Goal: Task Accomplishment & Management: Manage account settings

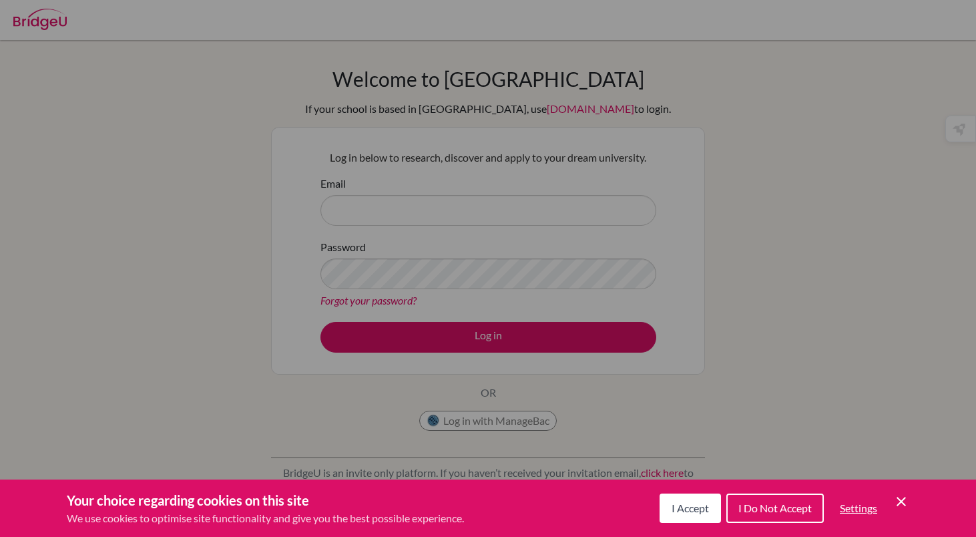
click at [691, 505] on span "I Accept" at bounding box center [689, 507] width 37 height 13
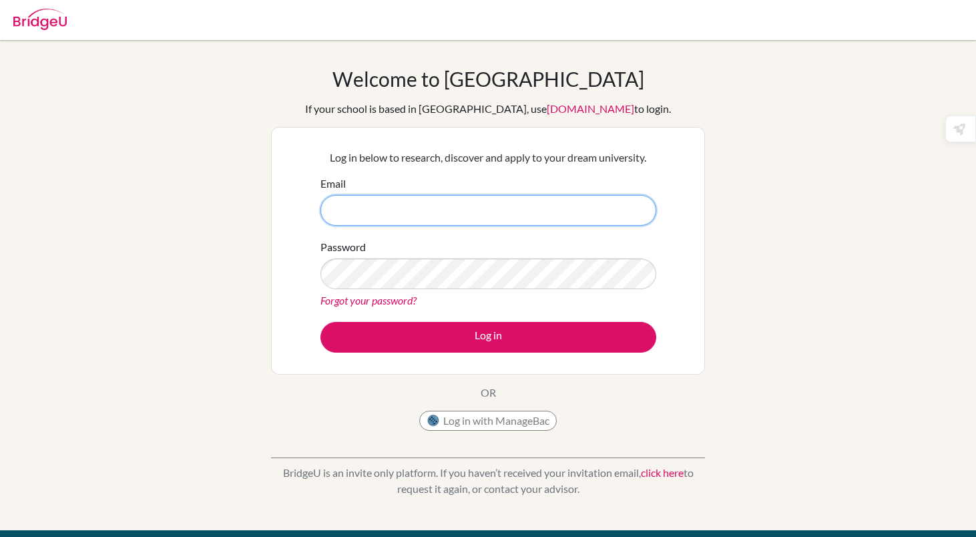
click at [477, 212] on input "Email" at bounding box center [488, 210] width 336 height 31
click at [438, 210] on input "Adanj" at bounding box center [488, 210] width 336 height 31
type input "adanj.student@mlsi.in"
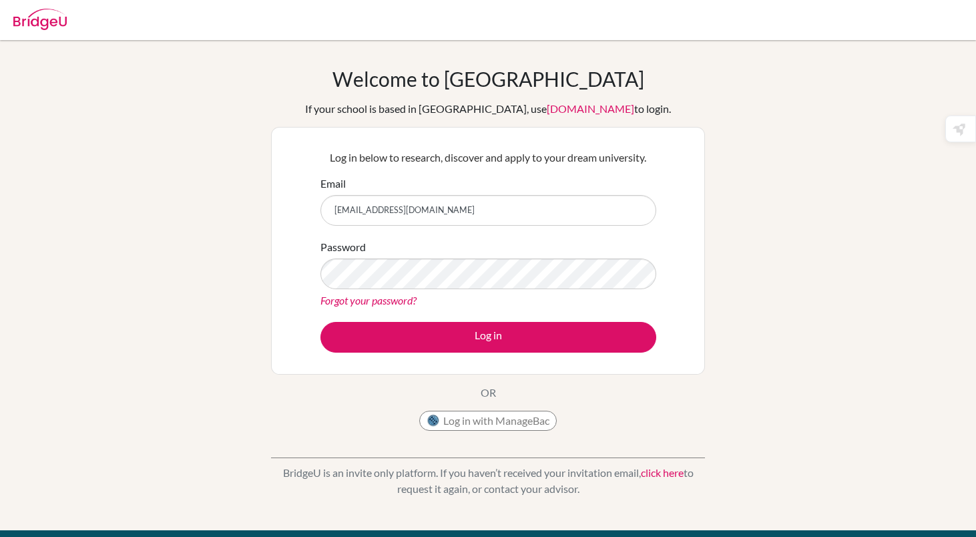
click at [403, 297] on link "Forgot your password?" at bounding box center [368, 300] width 96 height 13
click at [390, 300] on link "Forgot your password?" at bounding box center [368, 300] width 96 height 13
click at [324, 298] on link "Forgot your password?" at bounding box center [368, 300] width 96 height 13
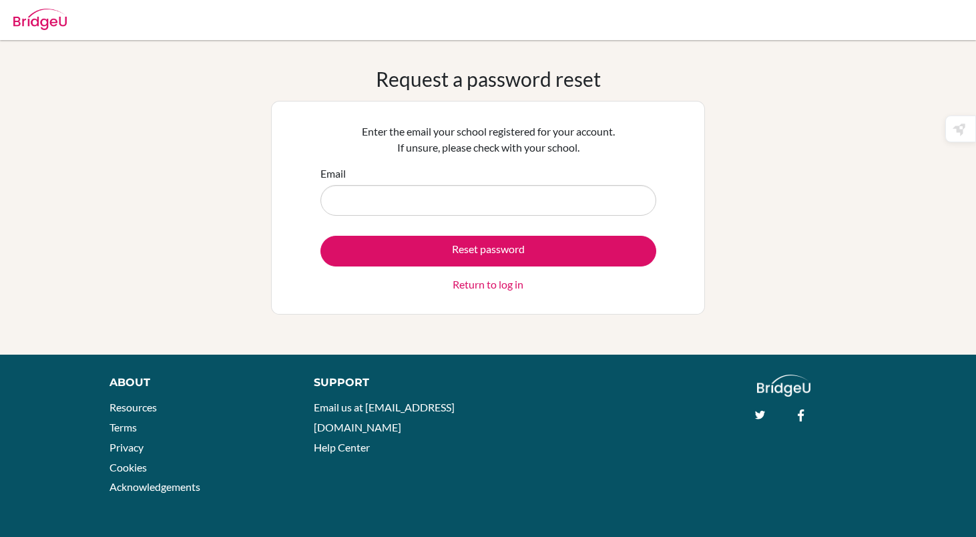
click at [416, 208] on input "Email" at bounding box center [488, 200] width 336 height 31
type input "adanj.student@mlsi.in"
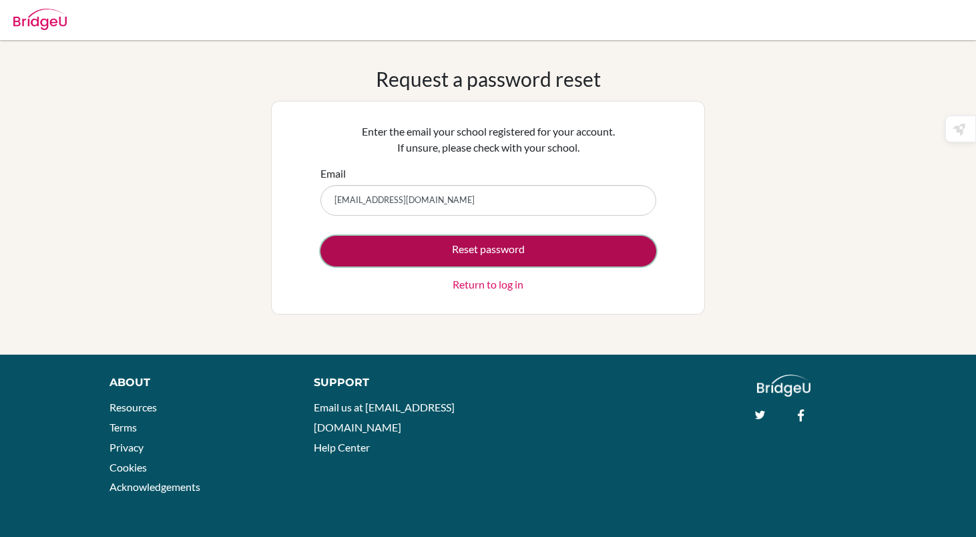
click at [418, 252] on button "Reset password" at bounding box center [488, 251] width 336 height 31
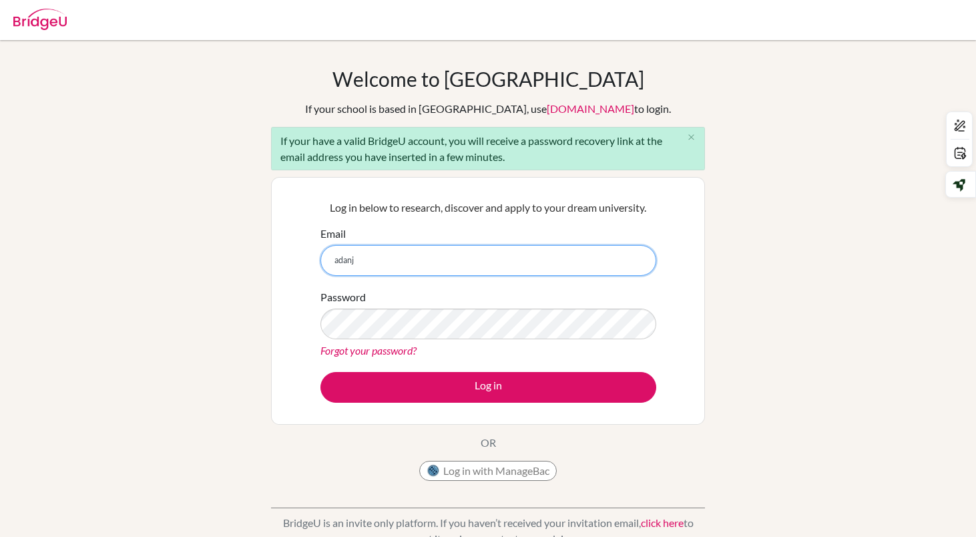
type input "[EMAIL_ADDRESS][DOMAIN_NAME]"
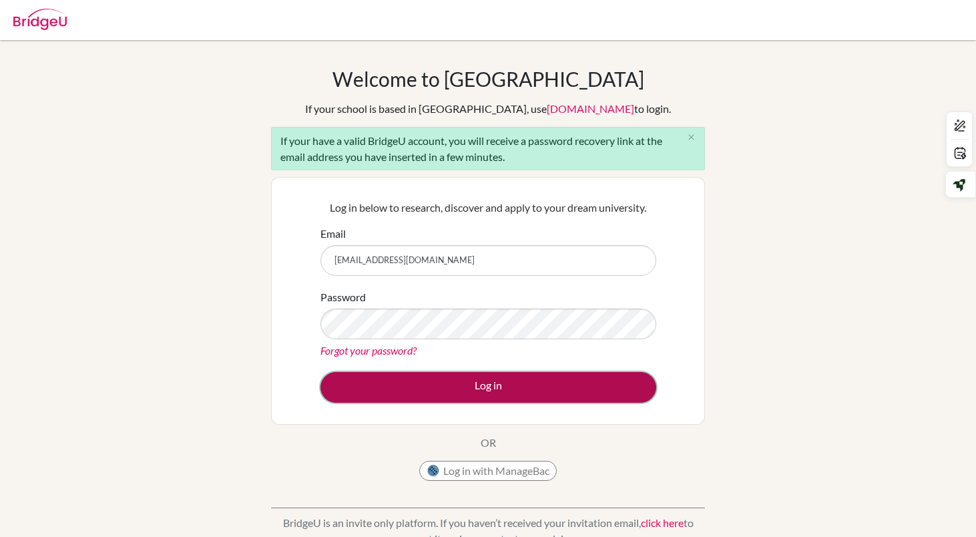
click at [441, 381] on button "Log in" at bounding box center [488, 387] width 336 height 31
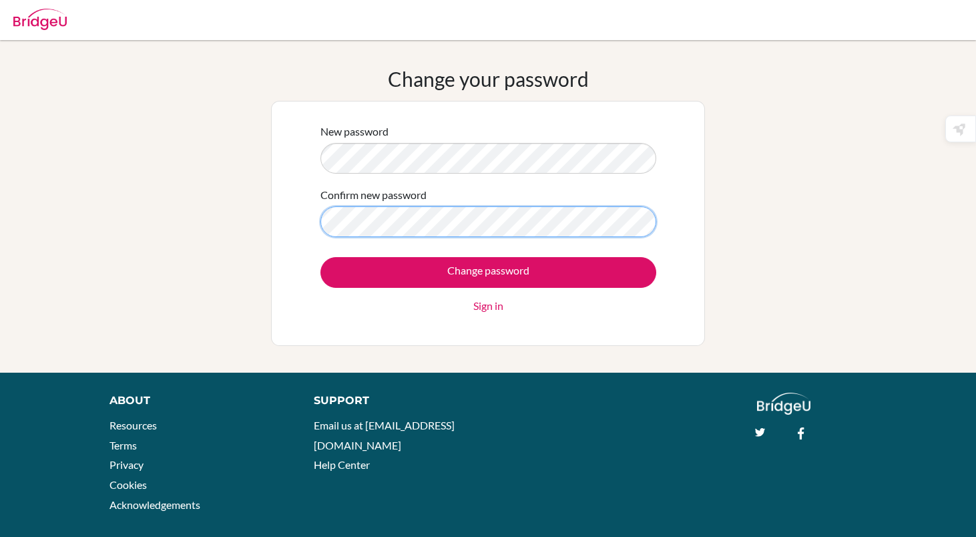
click at [320, 257] on input "Change password" at bounding box center [488, 272] width 336 height 31
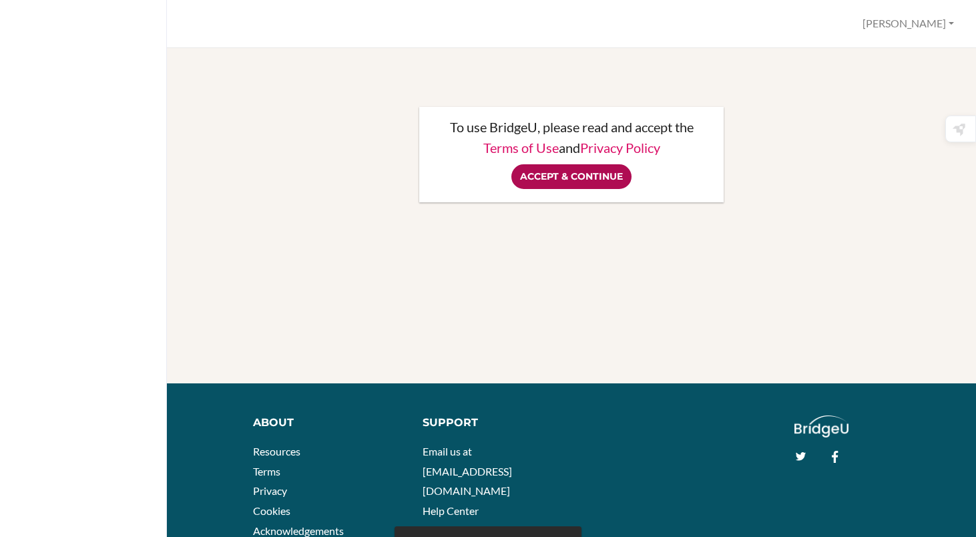
click at [601, 174] on input "Accept & Continue" at bounding box center [571, 176] width 120 height 25
